Goal: Task Accomplishment & Management: Manage account settings

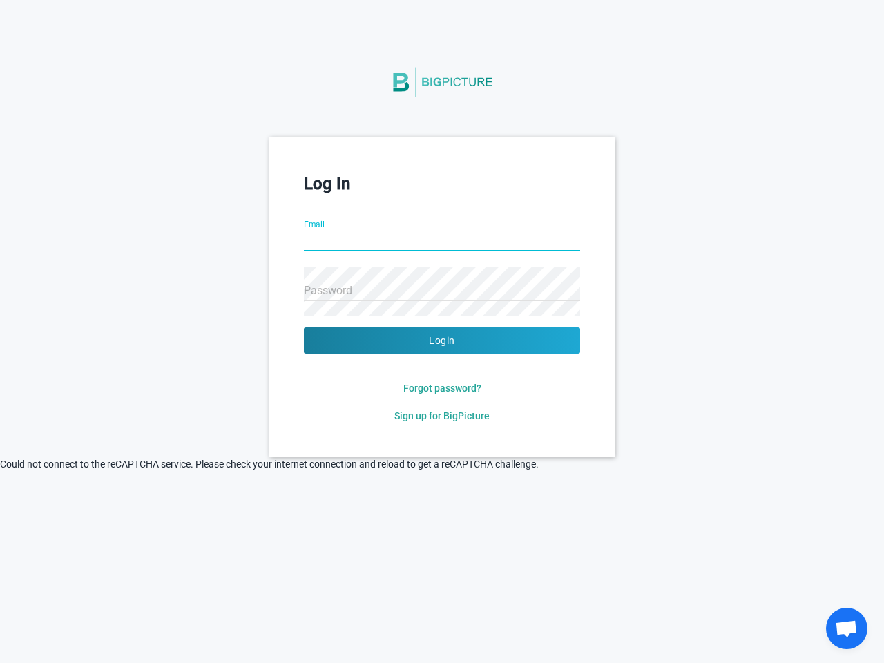
click at [442, 340] on button "Login" at bounding box center [442, 340] width 276 height 26
click at [442, 388] on span "Forgot password?" at bounding box center [442, 388] width 78 height 11
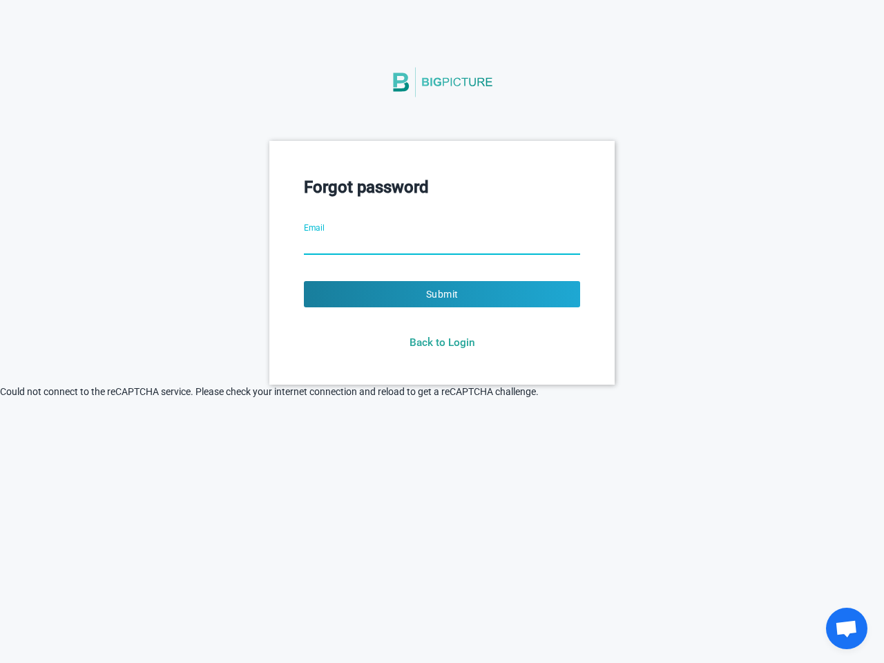
click at [442, 416] on html "Forgot password Email Submit Back to Login © 2021 Big Picture Technologies Inc.…" at bounding box center [442, 331] width 884 height 663
click at [311, 475] on html "Forgot password Email Submit Back to Login © 2021 Big Picture Technologies Inc.…" at bounding box center [442, 331] width 884 height 663
click at [481, 509] on html "Forgot password Email Submit Back to Login © 2021 Big Picture Technologies Inc.…" at bounding box center [442, 331] width 884 height 663
click at [562, 509] on html "Forgot password Email Submit Back to Login © 2021 Big Picture Technologies Inc.…" at bounding box center [442, 331] width 884 height 663
click at [847, 628] on span "Open chat" at bounding box center [846, 629] width 23 height 19
